Goal: Transaction & Acquisition: Purchase product/service

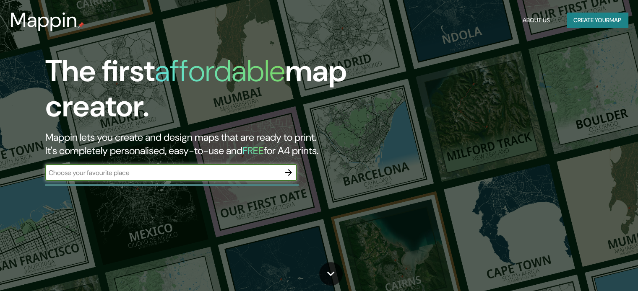
click at [74, 174] on input "text" at bounding box center [162, 173] width 235 height 10
type input "chile"
click at [289, 170] on icon "button" at bounding box center [288, 172] width 7 height 7
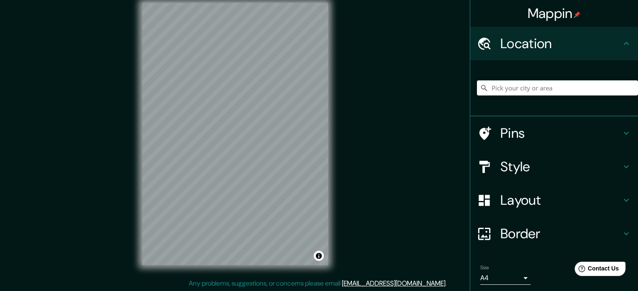
scroll to position [11, 0]
click at [384, 57] on div "© Mapbox © OpenStreetMap Improve this map" at bounding box center [235, 134] width 574 height 262
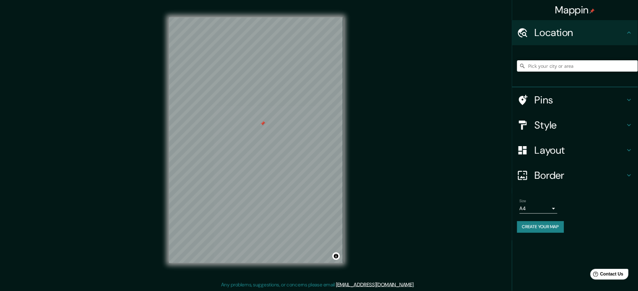
scroll to position [0, 0]
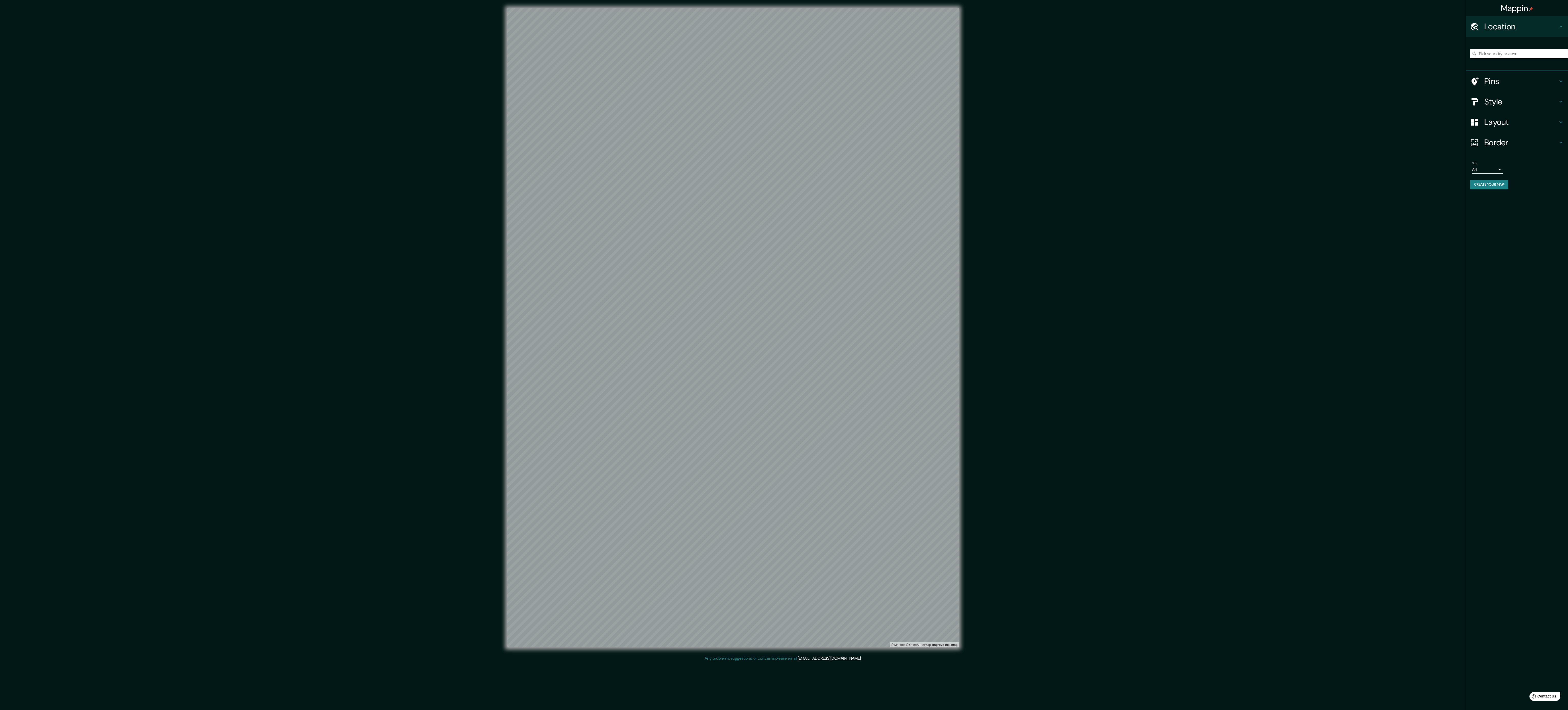
click at [388, 177] on div "© Mapbox © OpenStreetMap Improve this map" at bounding box center [733, 327] width 1412 height 639
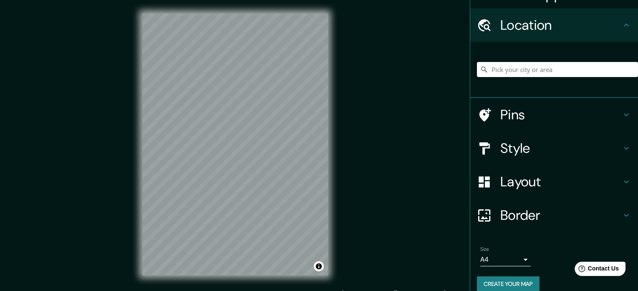
scroll to position [29, 0]
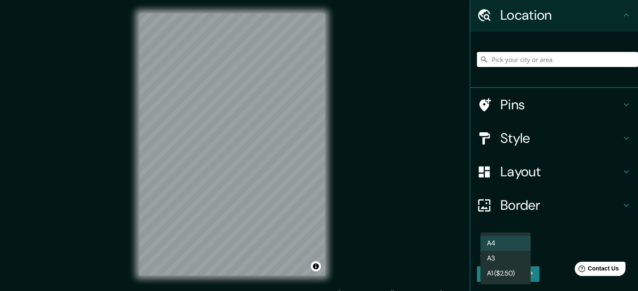
click at [505, 252] on body "Mappin Location Pins Style Layout Border Choose a border. Hint : you can make l…" at bounding box center [319, 145] width 638 height 291
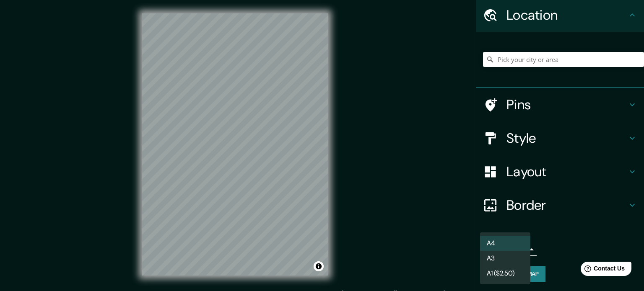
click at [507, 263] on li "A3" at bounding box center [505, 258] width 50 height 15
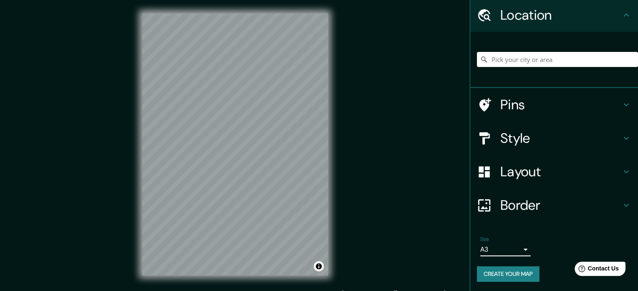
click at [506, 251] on body "Mappin Location Pins Style Layout Border Choose a border. Hint : you can make l…" at bounding box center [319, 145] width 638 height 291
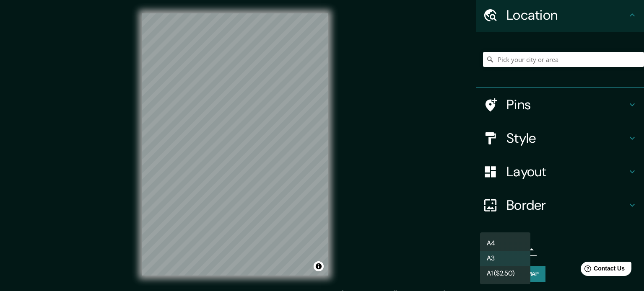
click at [505, 241] on li "A4" at bounding box center [505, 243] width 50 height 15
type input "single"
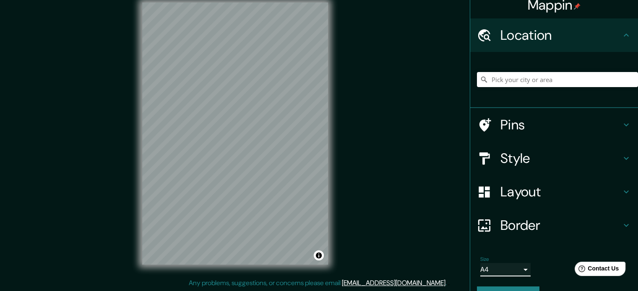
scroll to position [0, 0]
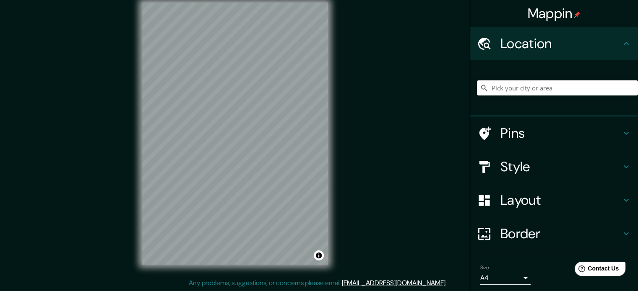
drag, startPoint x: 343, startPoint y: 145, endPoint x: 348, endPoint y: 68, distance: 76.4
click at [348, 68] on div "© Mapbox © OpenStreetMap Improve this map" at bounding box center [235, 134] width 574 height 262
click at [389, 62] on div "© Mapbox © OpenStreetMap Improve this map" at bounding box center [235, 134] width 574 height 262
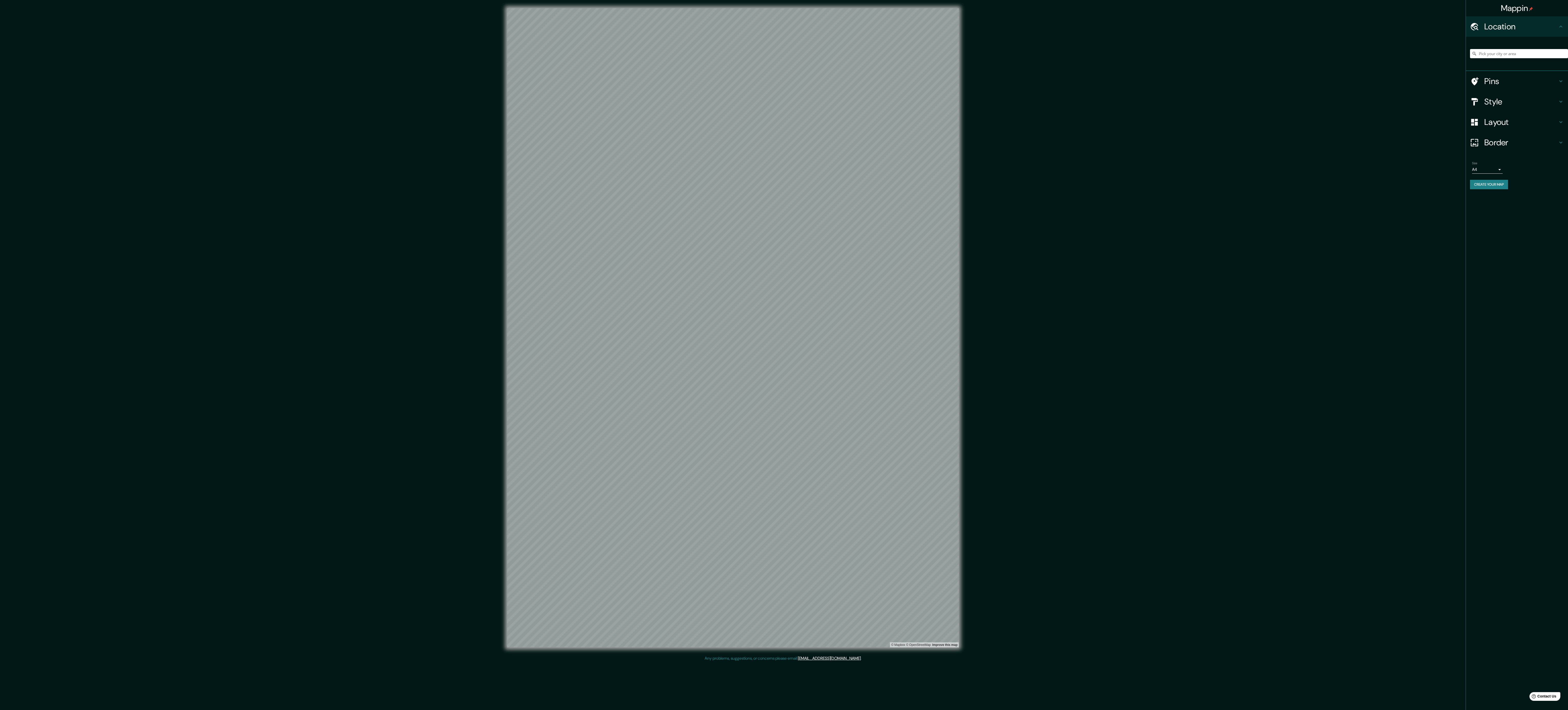
click at [388, 177] on div "© Mapbox © OpenStreetMap Improve this map" at bounding box center [733, 327] width 1412 height 639
click at [388, 177] on div "Mappin Location Pins Style Layout Border Choose a border. Hint : you can make l…" at bounding box center [784, 355] width 1568 height 710
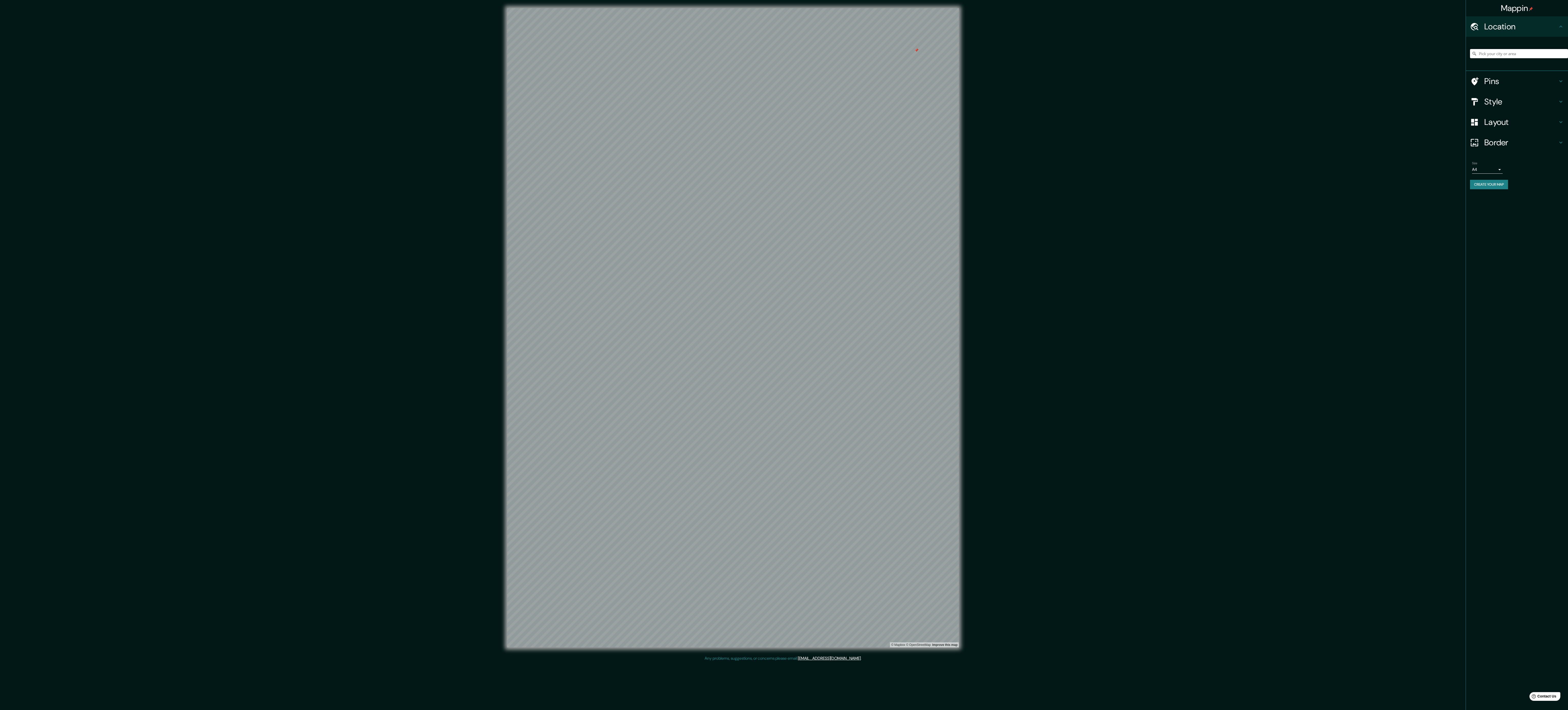
click at [388, 177] on div "© Mapbox © OpenStreetMap Improve this map" at bounding box center [733, 327] width 1412 height 639
click at [388, 177] on html "Mappin Location Pins Style Layout Border Choose a border. Hint : you can make l…" at bounding box center [784, 355] width 1568 height 710
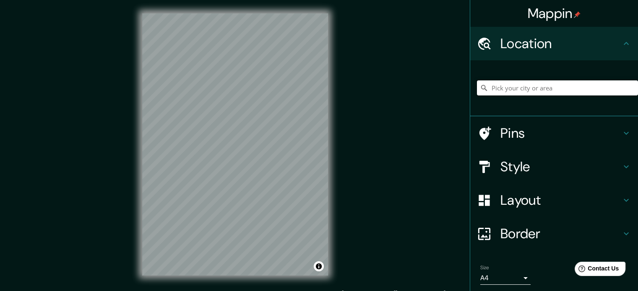
click at [530, 87] on input "Pick your city or area" at bounding box center [557, 87] width 161 height 15
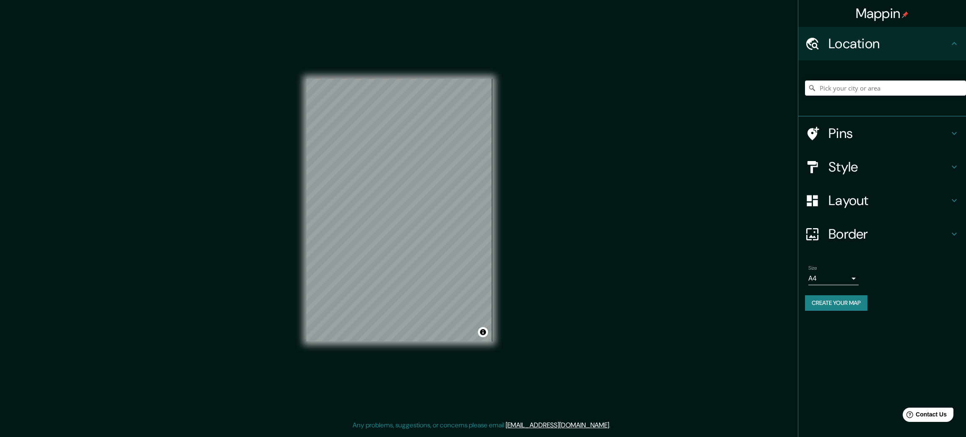
click at [815, 274] on body "Mappin Location Pins Style Layout Border Choose a border. Hint : you can make l…" at bounding box center [483, 218] width 966 height 437
click at [813, 307] on li "A3" at bounding box center [833, 310] width 50 height 15
click at [828, 275] on body "Mappin Location Pins Style Layout Border Choose a border. Hint : you can make l…" at bounding box center [483, 218] width 966 height 437
click at [821, 291] on li "A4" at bounding box center [833, 295] width 50 height 15
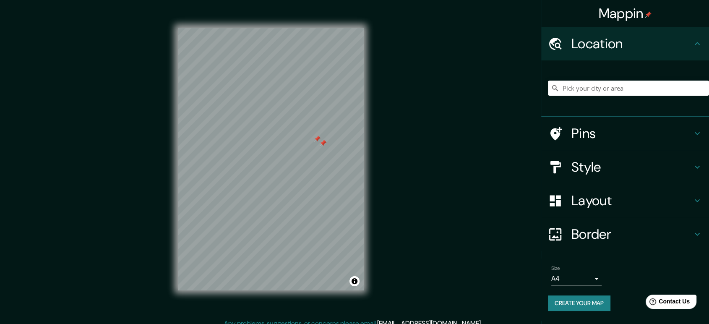
click at [325, 140] on div at bounding box center [322, 143] width 7 height 7
click at [323, 142] on div at bounding box center [322, 143] width 7 height 7
click at [435, 134] on div "Mappin Location Pins Style Layout Border Choose a border. Hint : you can make l…" at bounding box center [354, 166] width 709 height 332
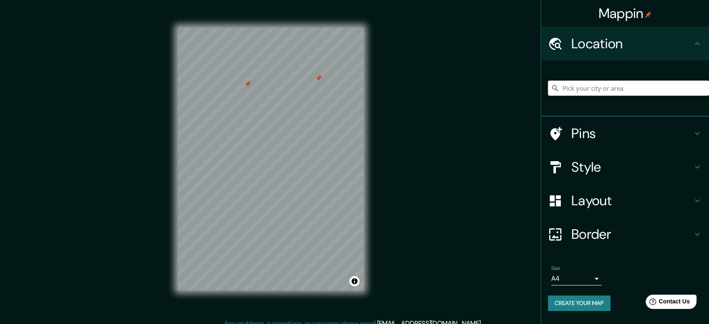
click at [435, 134] on div "Mappin Location Pins Style Layout Border Choose a border. Hint : you can make l…" at bounding box center [354, 166] width 709 height 332
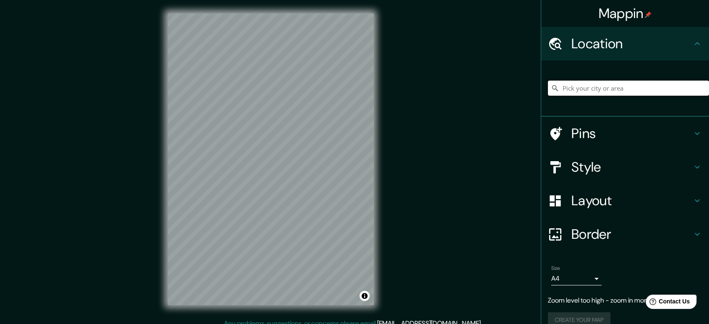
click at [596, 84] on input "Pick your city or area" at bounding box center [628, 87] width 161 height 15
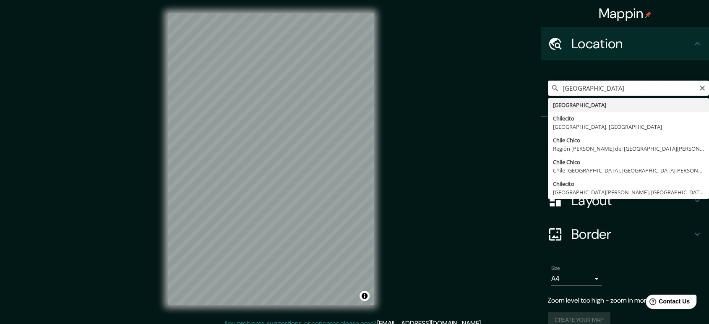
click at [579, 88] on input "[GEOGRAPHIC_DATA]" at bounding box center [628, 87] width 161 height 15
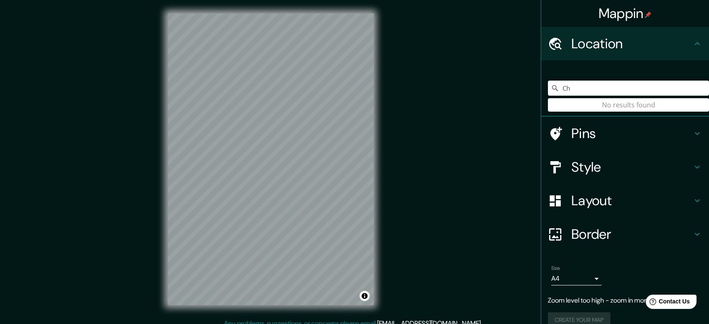
type input "C"
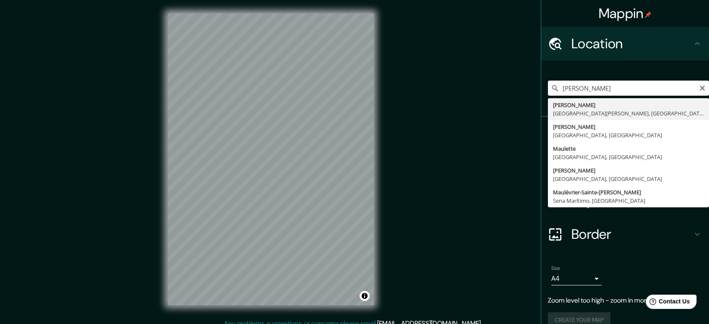
type input "[PERSON_NAME], [GEOGRAPHIC_DATA][PERSON_NAME], [GEOGRAPHIC_DATA]"
